Goal: Obtain resource: Obtain resource

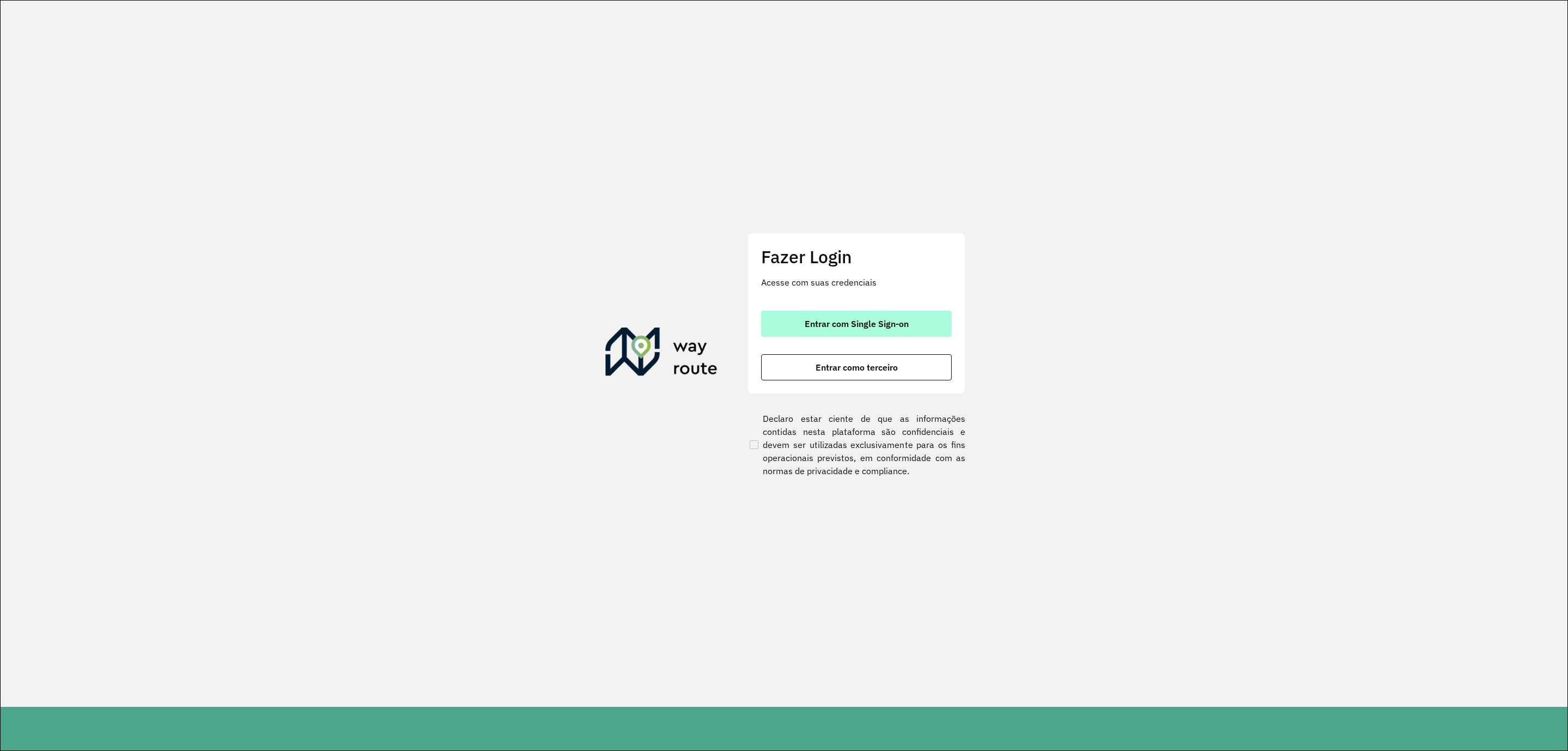
click at [881, 326] on span "Entrar com Single Sign-on" at bounding box center [857, 324] width 104 height 9
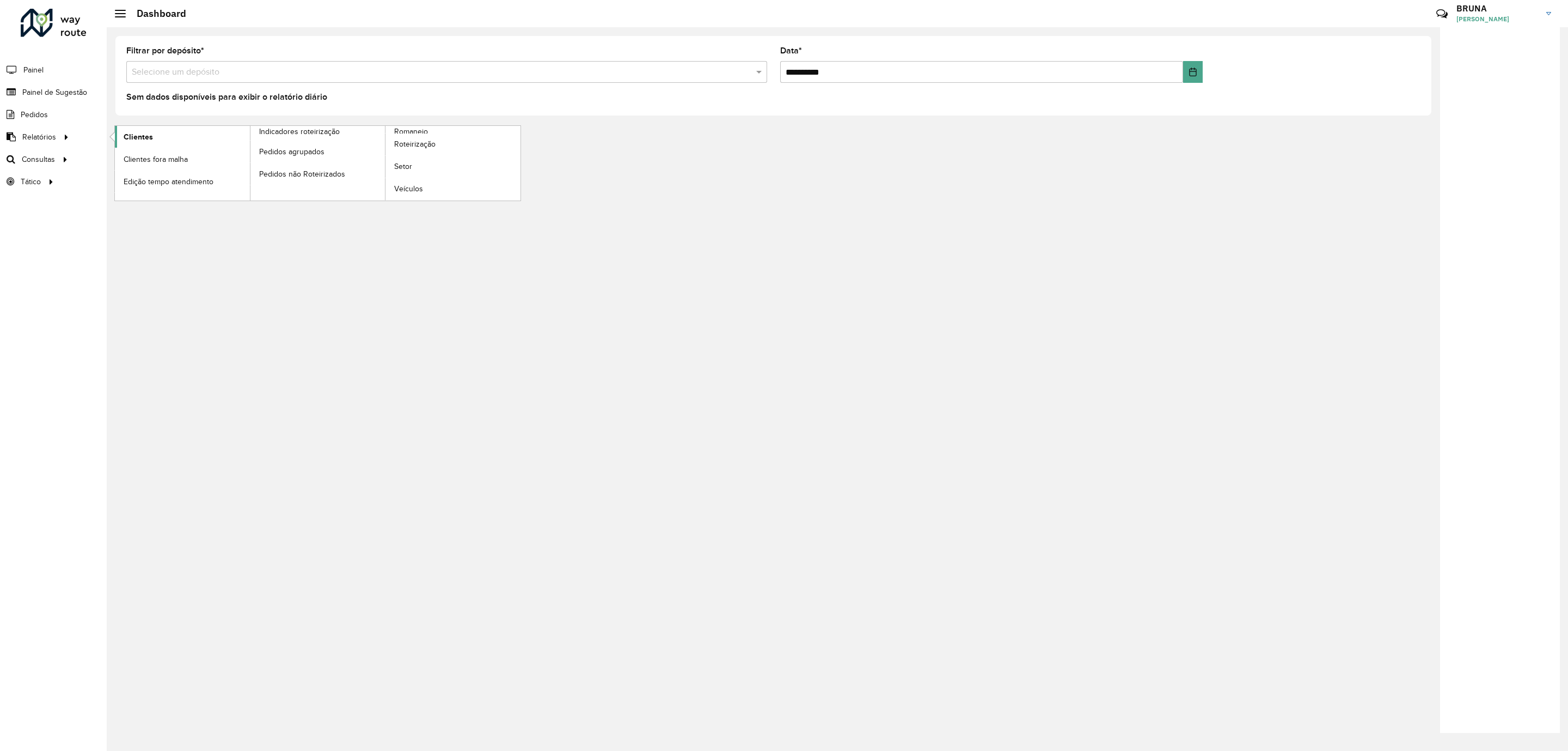
click at [183, 144] on link "Clientes" at bounding box center [182, 137] width 135 height 22
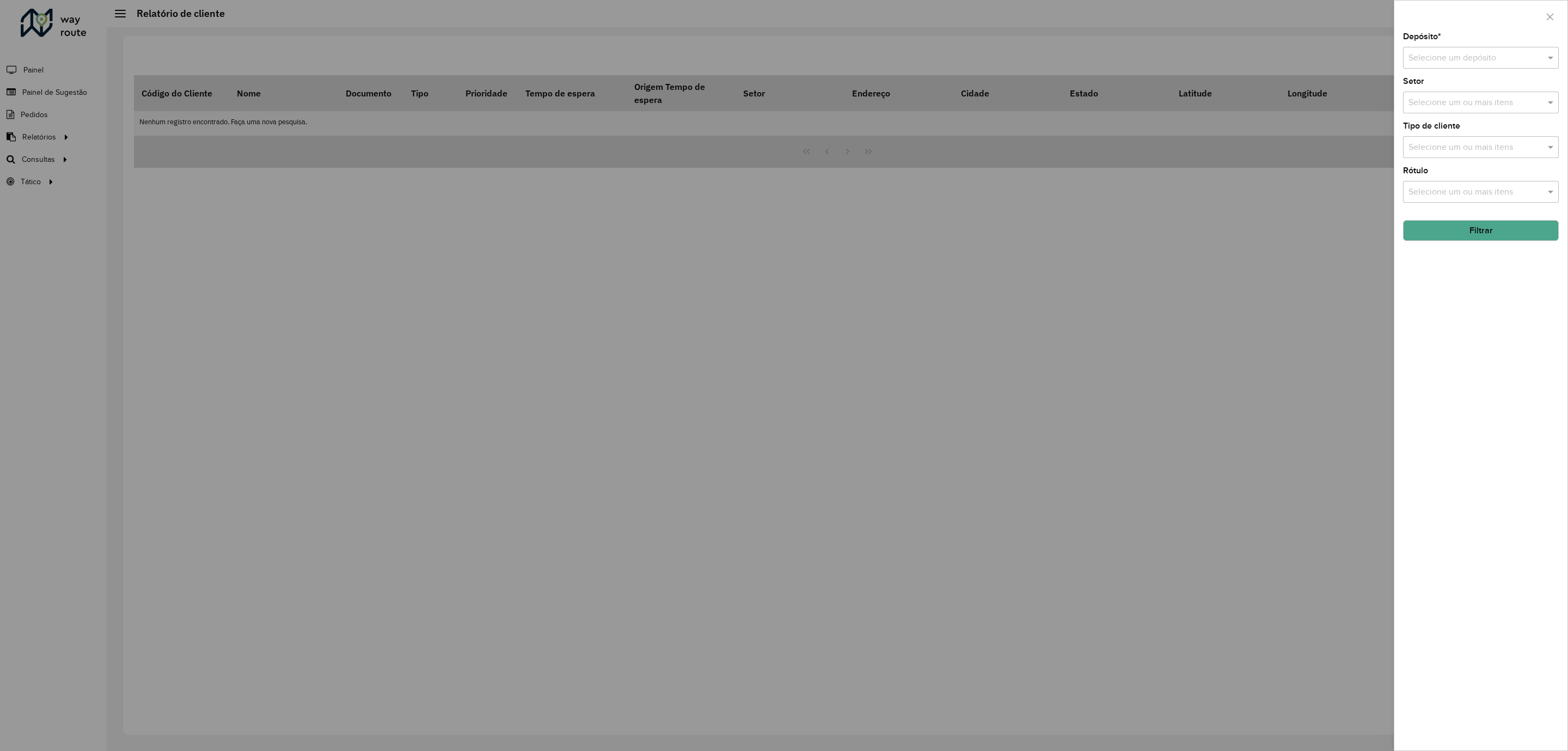
click at [1529, 56] on input "text" at bounding box center [1470, 59] width 123 height 13
click at [1534, 108] on div "CDD Uberlandia" at bounding box center [1481, 108] width 154 height 19
click at [1475, 103] on input "text" at bounding box center [1476, 103] width 139 height 13
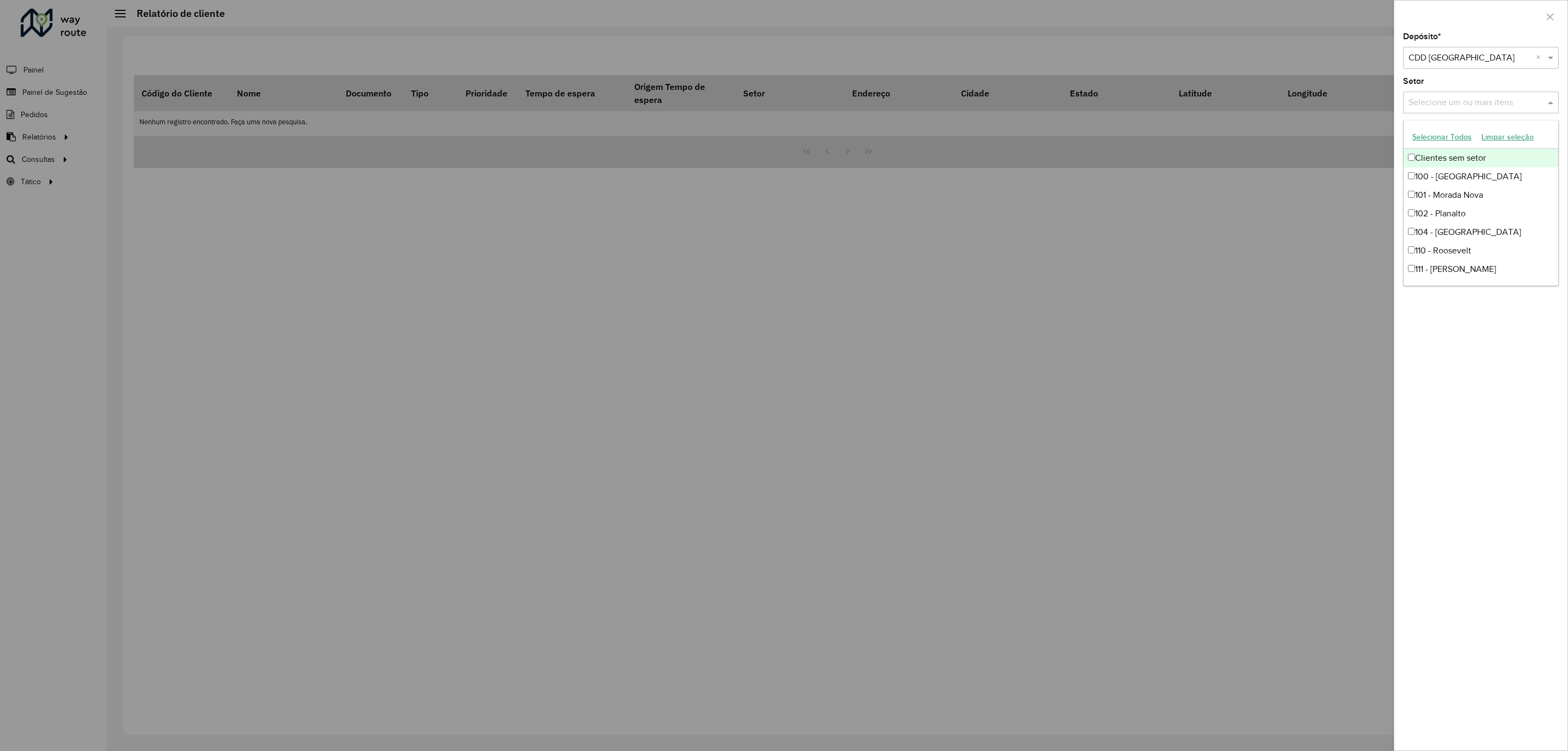
click at [1475, 103] on input "text" at bounding box center [1476, 103] width 139 height 13
click at [1449, 82] on div "Setor Selecione um ou mais itens" at bounding box center [1481, 95] width 156 height 36
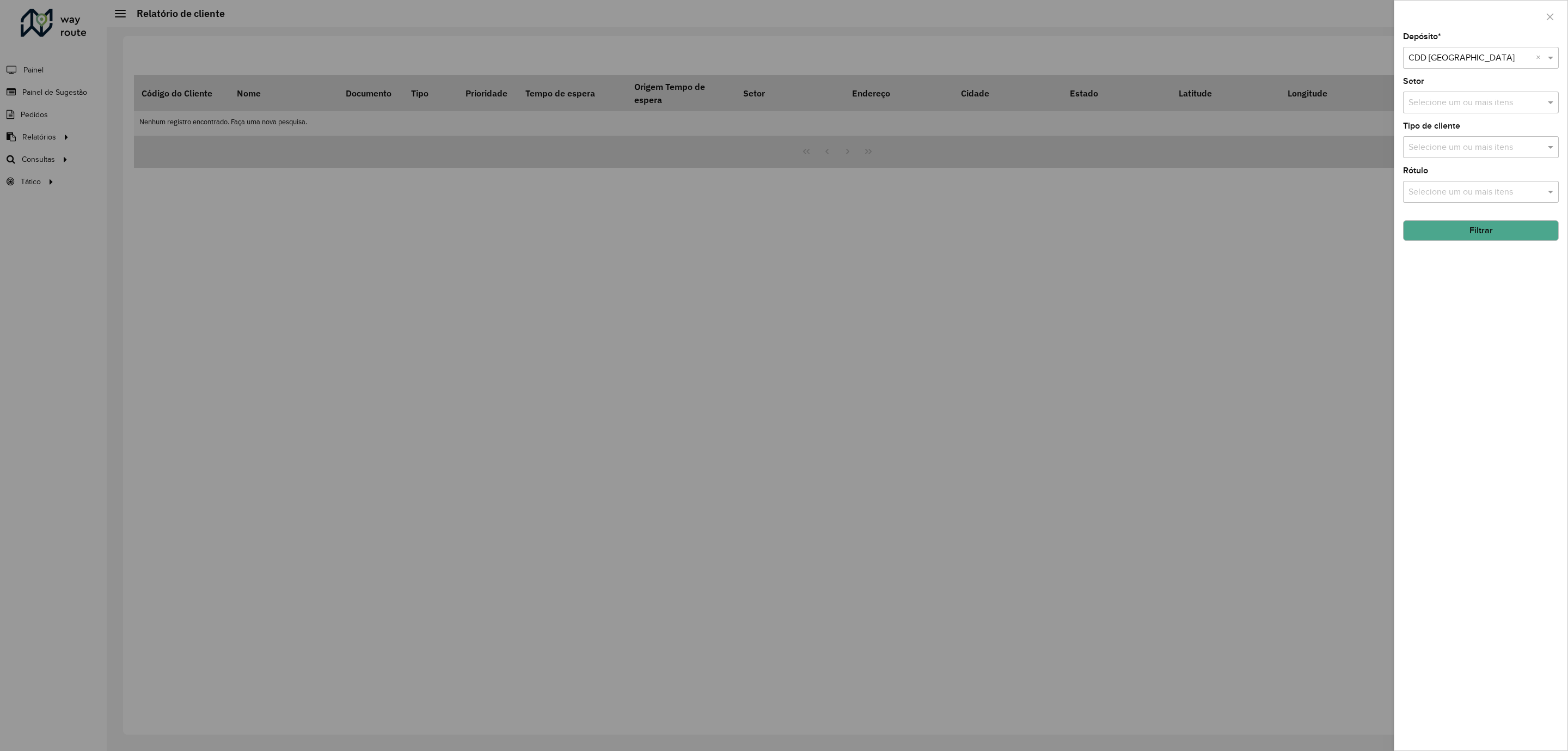
click at [1478, 234] on button "Filtrar" at bounding box center [1481, 231] width 156 height 21
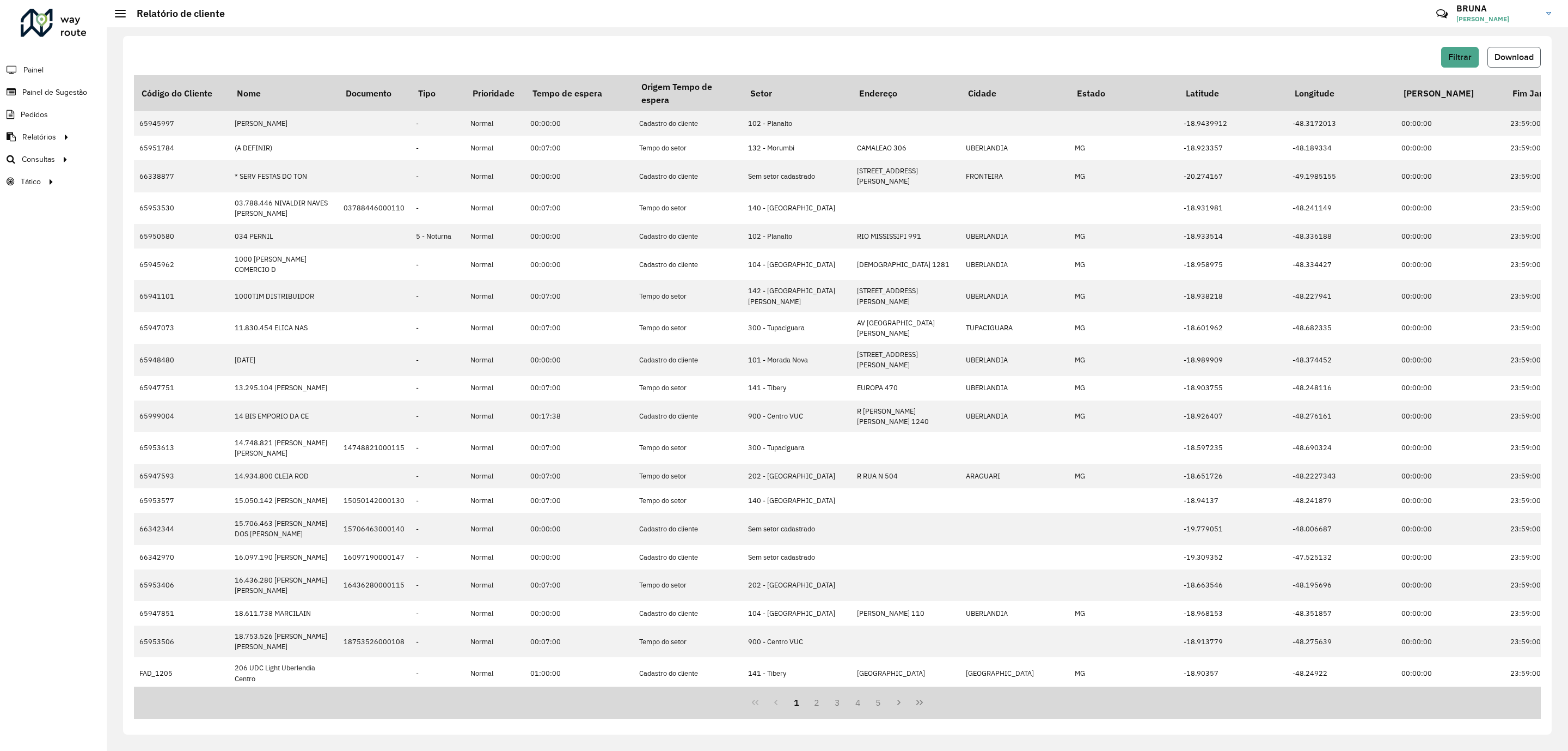
click at [1512, 59] on span "Download" at bounding box center [1514, 56] width 39 height 9
